Goal: Task Accomplishment & Management: Use online tool/utility

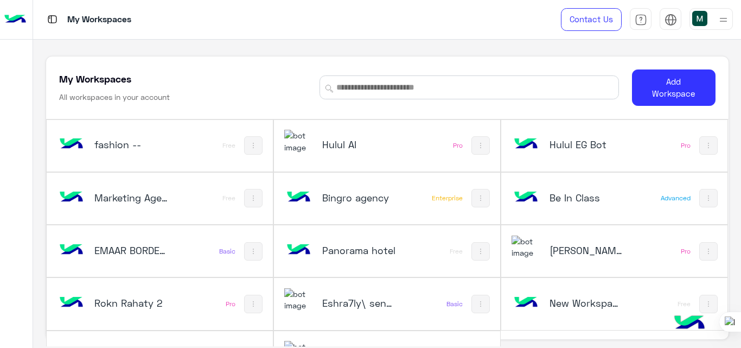
scroll to position [37, 0]
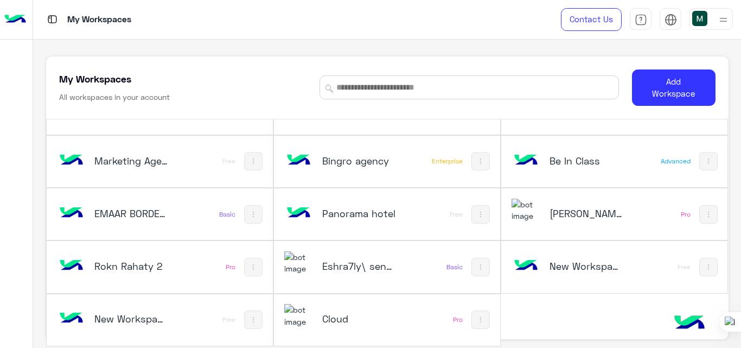
click at [558, 156] on h5 "Be In Class" at bounding box center [586, 160] width 74 height 13
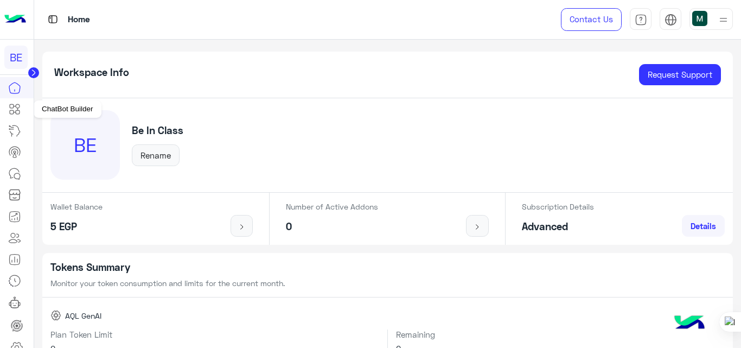
click at [9, 111] on icon at bounding box center [14, 109] width 13 height 13
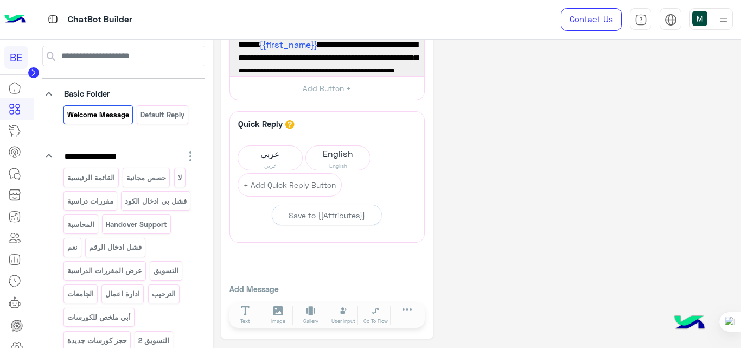
scroll to position [39, 0]
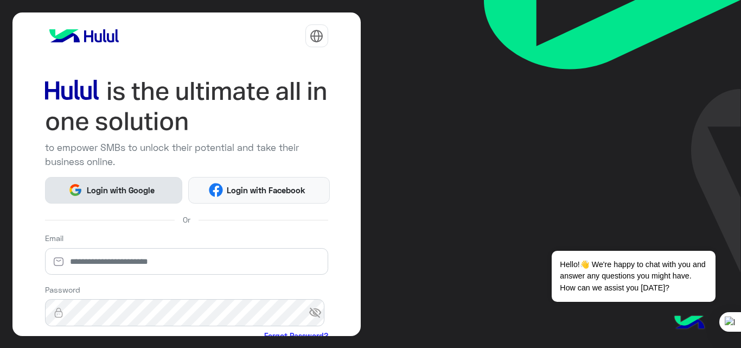
click at [135, 194] on span "Login with Google" at bounding box center [120, 190] width 76 height 12
